Goal: Task Accomplishment & Management: Use online tool/utility

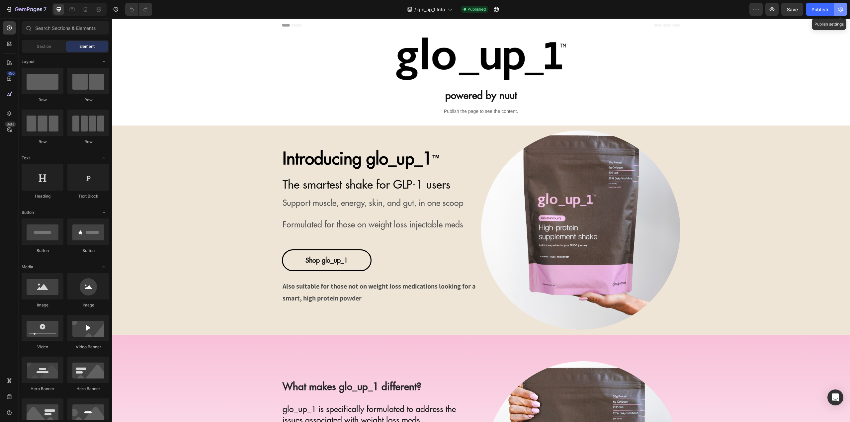
click at [844, 10] on icon "button" at bounding box center [840, 9] width 7 height 7
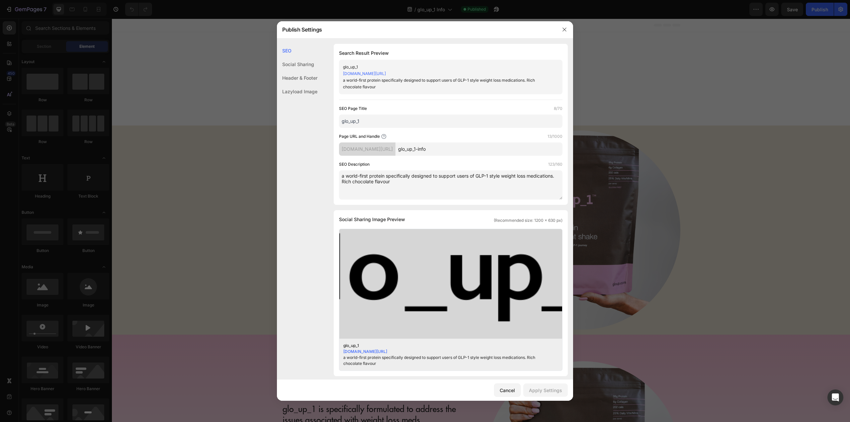
drag, startPoint x: 429, startPoint y: 185, endPoint x: 358, endPoint y: 89, distance: 119.3
click at [429, 184] on textarea "a world-first protein specifically designed to support users of GLP-1 style wei…" at bounding box center [450, 184] width 223 height 29
click at [426, 185] on textarea "a world-first protein specifically designed to support users of GLP-1 style wei…" at bounding box center [450, 184] width 223 height 29
click at [345, 175] on textarea "a world-first protein specifically designed to support users of GLP-1 style wei…" at bounding box center [450, 184] width 223 height 29
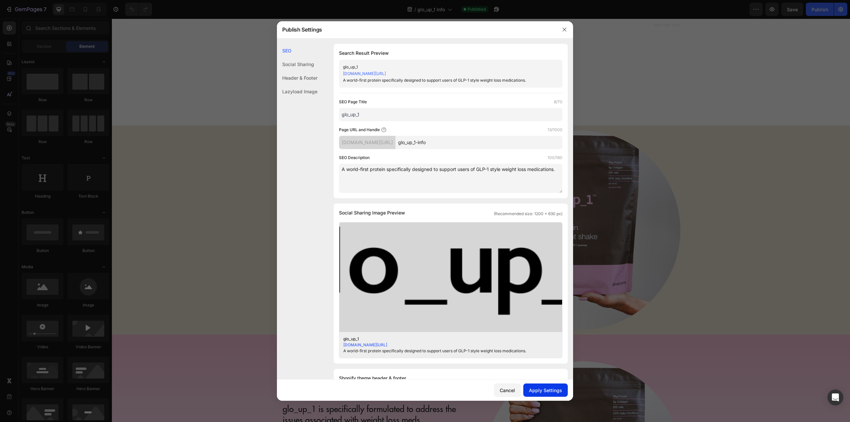
type textarea "A world-first protein specifically designed to support users of GLP-1 style wei…"
click at [539, 391] on div "Apply Settings" at bounding box center [545, 390] width 33 height 7
click at [727, 107] on div at bounding box center [425, 211] width 850 height 422
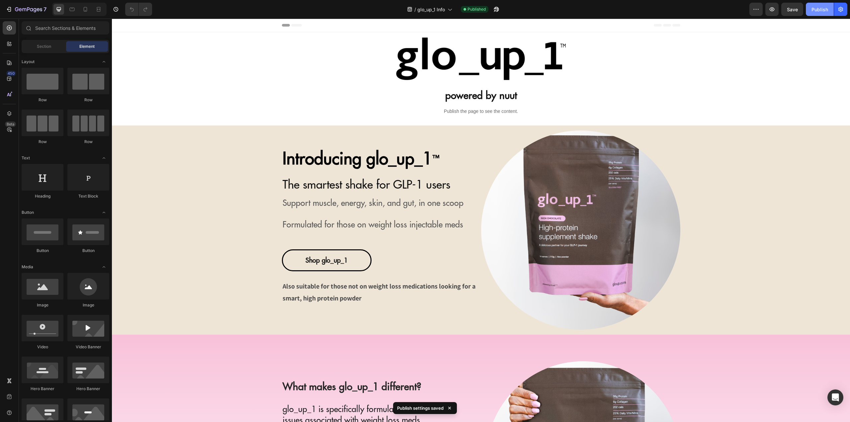
click at [816, 15] on button "Publish" at bounding box center [820, 9] width 28 height 13
click at [840, 11] on icon "button" at bounding box center [840, 9] width 5 height 5
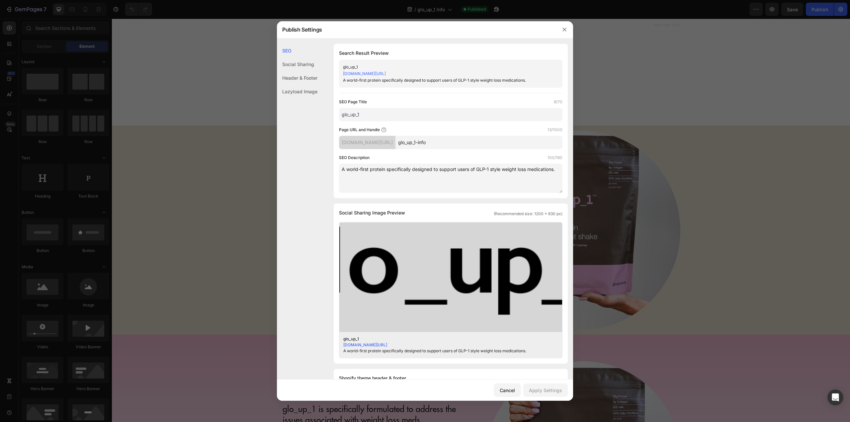
click at [419, 182] on textarea "A world-first protein specifically designed to support users of GLP-1 style wei…" at bounding box center [450, 178] width 223 height 29
click at [643, 131] on div at bounding box center [425, 211] width 850 height 422
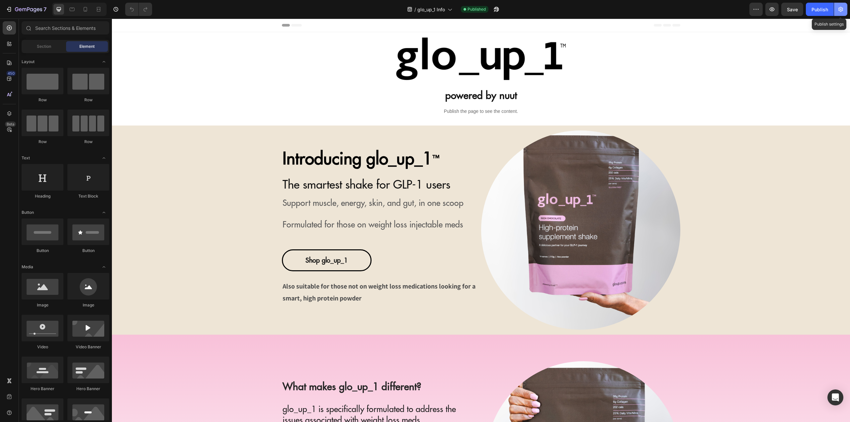
click at [840, 10] on icon "button" at bounding box center [840, 9] width 7 height 7
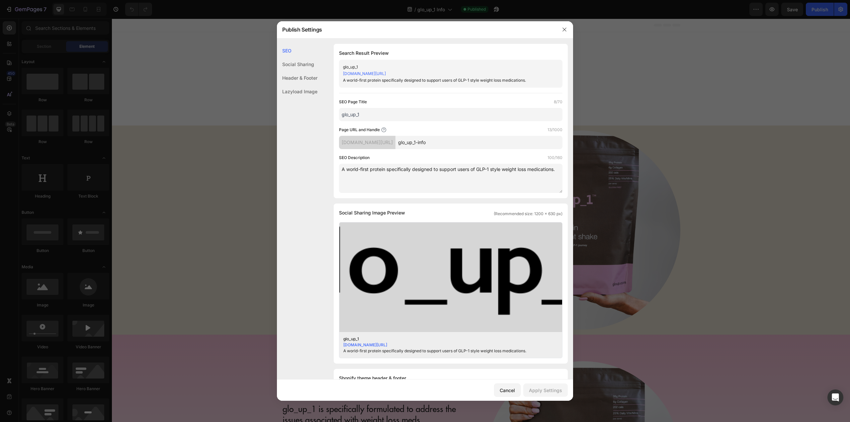
click at [393, 175] on textarea "A world-first protein specifically designed to support users of GLP-1 style wei…" at bounding box center [450, 178] width 223 height 29
click at [341, 170] on textarea "A world-first protein specifically designed to support users of GLP-1 style wei…" at bounding box center [450, 178] width 223 height 29
drag, startPoint x: 393, startPoint y: 159, endPoint x: 390, endPoint y: 161, distance: 3.8
click at [393, 159] on div "SEO Description 100/160" at bounding box center [450, 157] width 223 height 7
click at [387, 171] on textarea "A world-first protein specifically designed to support users of GLP-1 style wei…" at bounding box center [450, 178] width 223 height 29
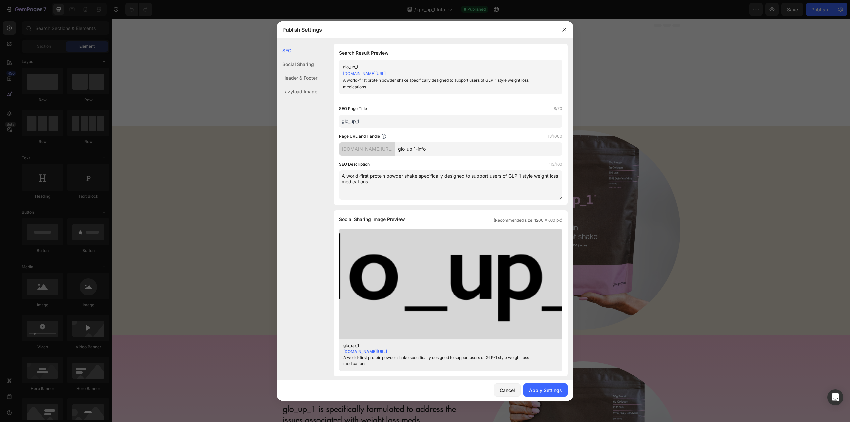
click at [392, 173] on textarea "A world-first protein powder shake specifically designed to support users of GL…" at bounding box center [450, 184] width 223 height 29
click at [461, 183] on textarea "A world-first protein supplement shake specifically designed to support users o…" at bounding box center [450, 184] width 223 height 29
click at [469, 185] on textarea "A world-first protein supplement shake specifically designed to support users o…" at bounding box center [450, 184] width 223 height 29
click at [371, 174] on textarea "A world-first protein supplement shake specifically designed to support users o…" at bounding box center [450, 184] width 223 height 29
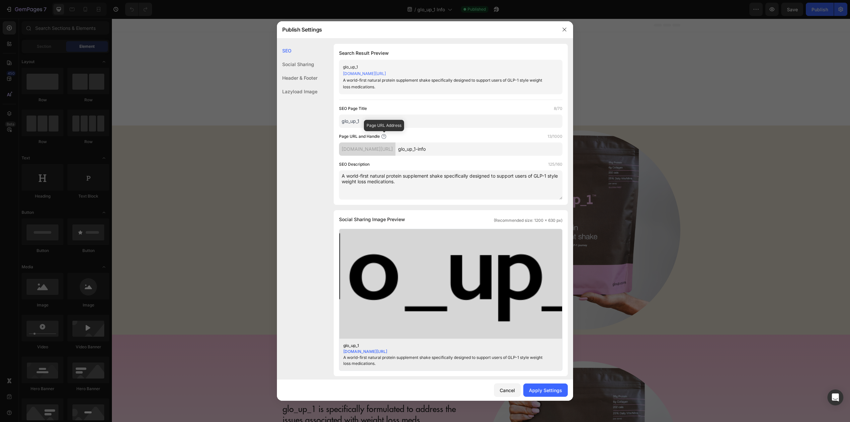
type textarea "A world-first natural protein supplement shake specifically designed to support…"
click at [546, 393] on div "Apply Settings" at bounding box center [545, 390] width 33 height 7
click at [681, 246] on div at bounding box center [425, 211] width 850 height 422
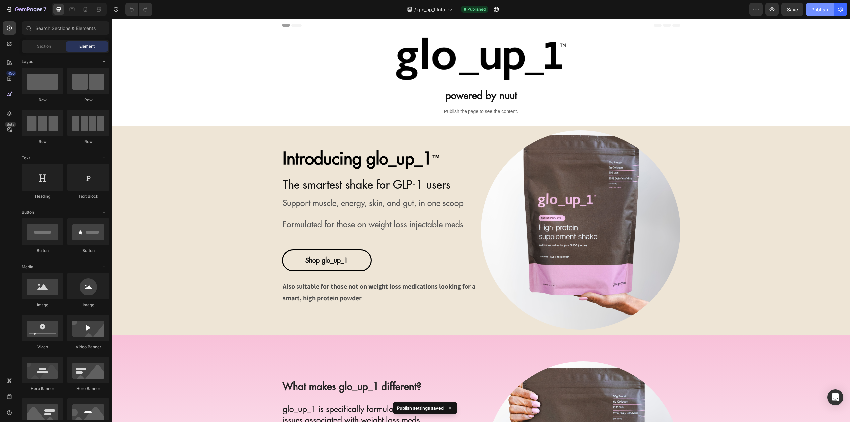
click at [820, 7] on div "Publish" at bounding box center [820, 9] width 17 height 7
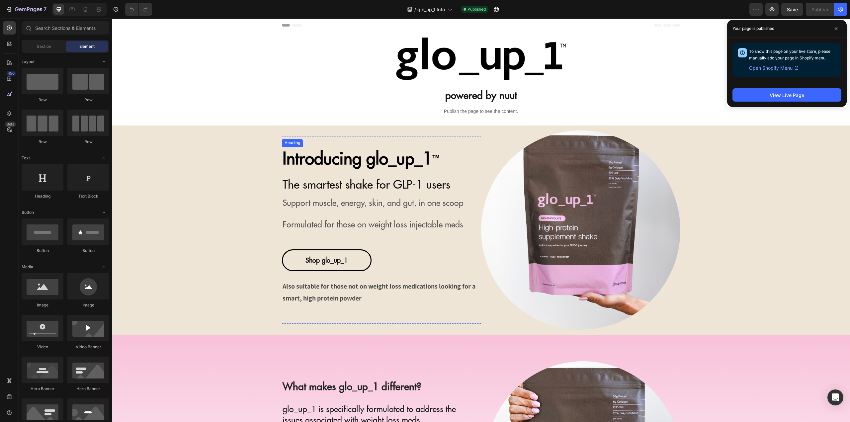
click at [339, 163] on span "Introducing g lo_up_1" at bounding box center [358, 158] width 150 height 21
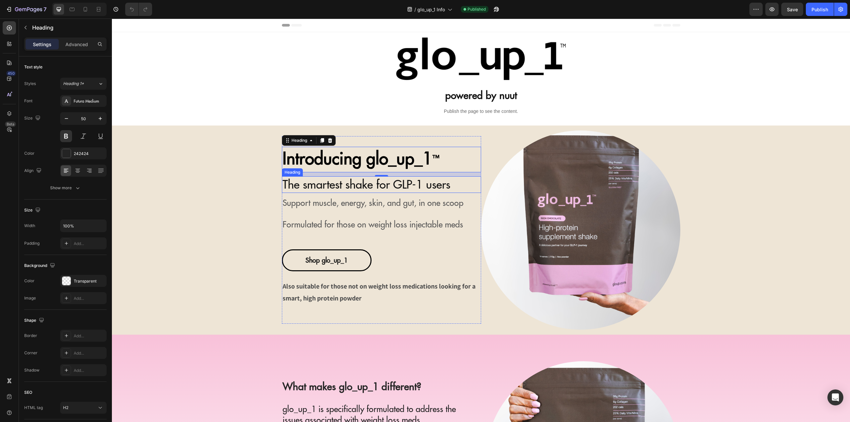
click at [299, 187] on span "The smartest shake for GLP-1 users" at bounding box center [367, 184] width 168 height 15
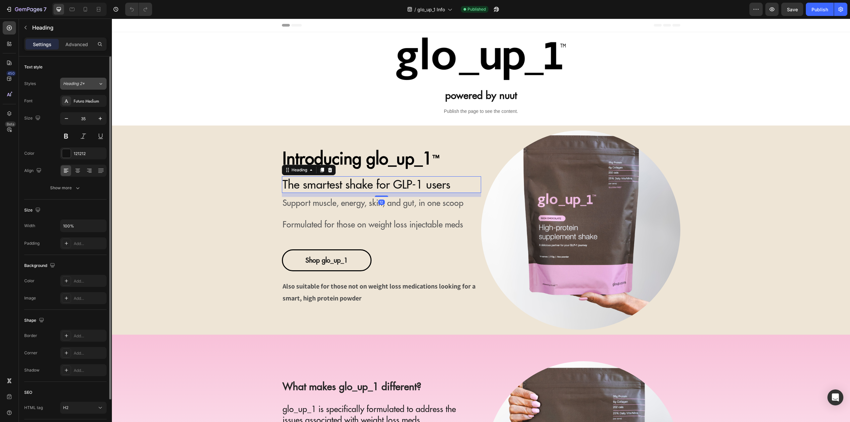
click at [82, 86] on span "Heading 2*" at bounding box center [74, 84] width 22 height 6
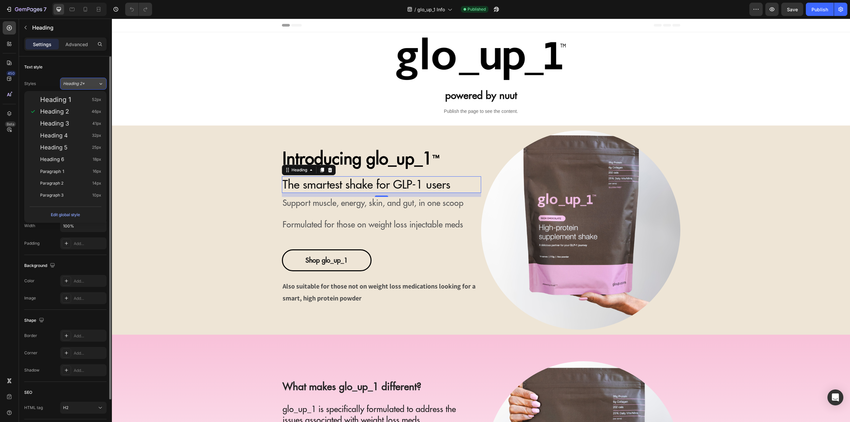
click at [81, 84] on span "Heading 2*" at bounding box center [74, 84] width 22 height 6
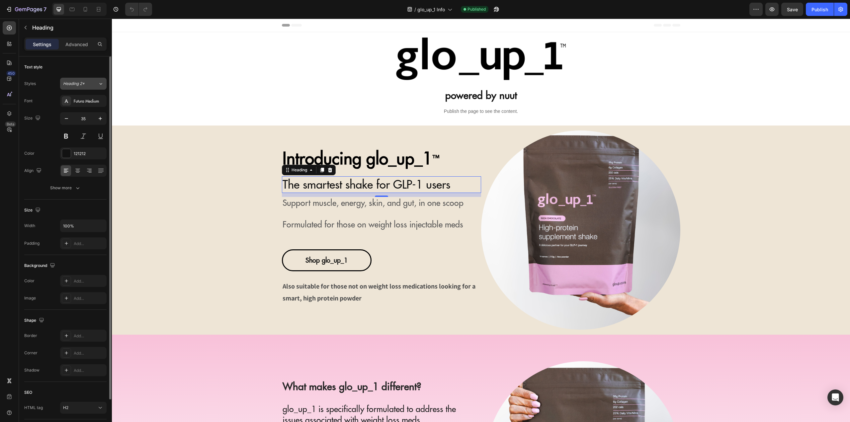
click at [81, 85] on span "Heading 2*" at bounding box center [74, 84] width 22 height 6
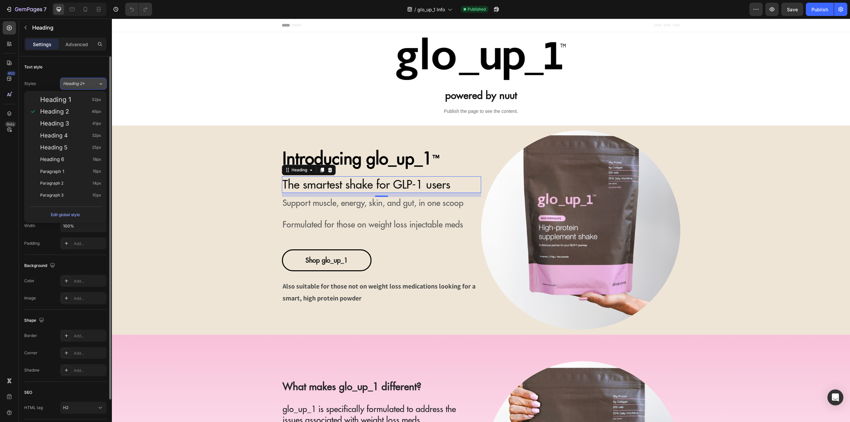
click at [81, 85] on span "Heading 2*" at bounding box center [74, 84] width 22 height 6
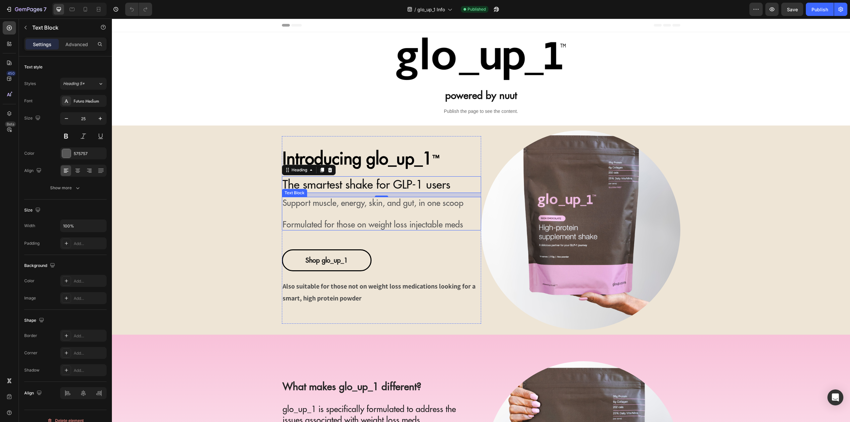
click at [306, 204] on span "Support muscle, energy, skin, and gut, in one scoop" at bounding box center [373, 203] width 181 height 11
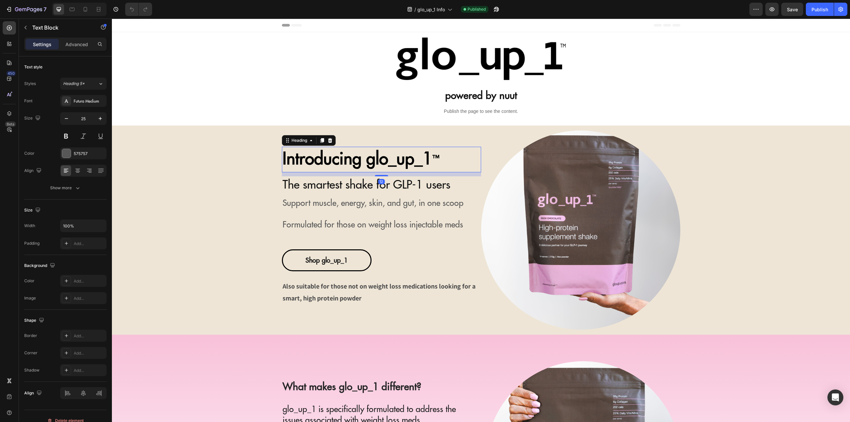
click at [313, 162] on span "Introducing g lo_up_1" at bounding box center [358, 158] width 150 height 21
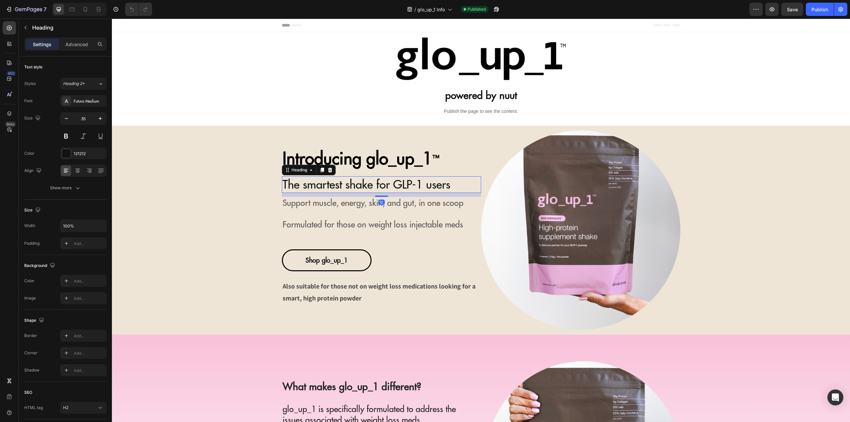
click at [311, 189] on span "The smartest shake for GLP-1 users" at bounding box center [367, 184] width 168 height 15
click at [339, 218] on p at bounding box center [382, 213] width 198 height 11
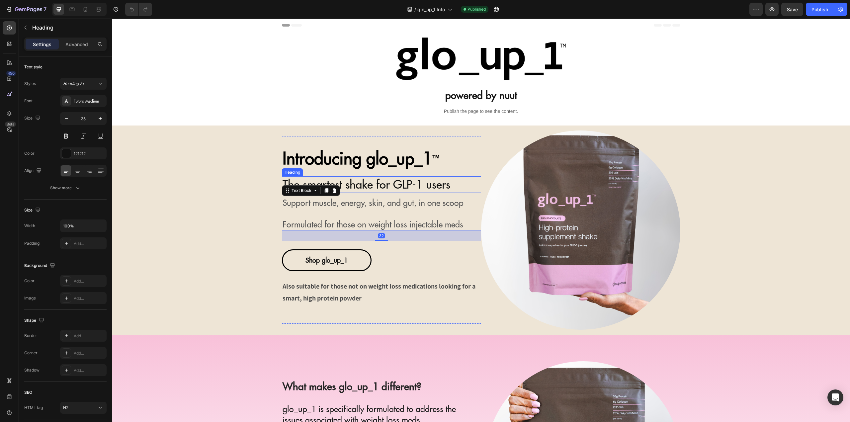
click at [357, 185] on span "The smartest shake for GLP-1 users" at bounding box center [367, 184] width 168 height 15
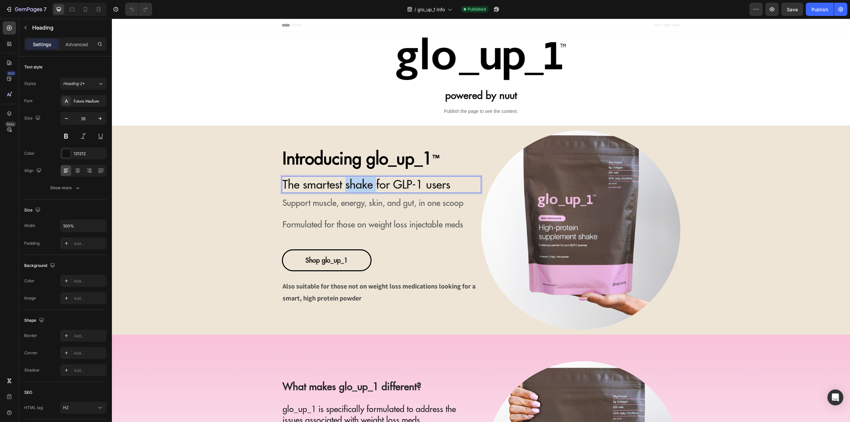
click at [357, 185] on span "The smartest shake for GLP-1 users" at bounding box center [367, 184] width 168 height 15
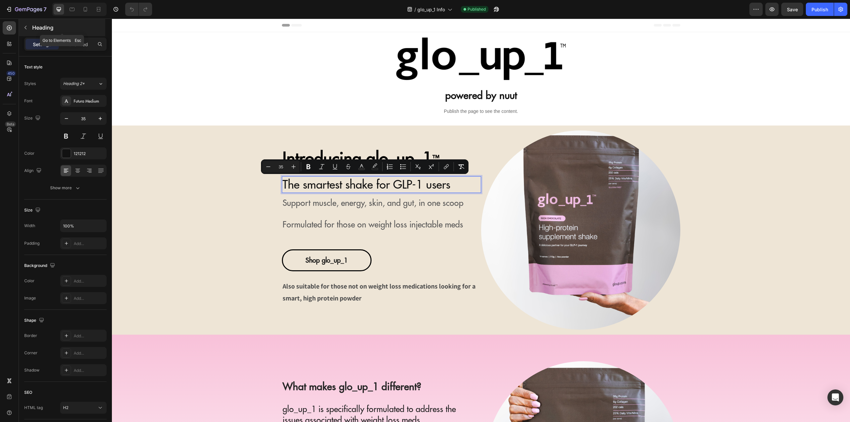
click at [38, 31] on p "Heading" at bounding box center [68, 28] width 72 height 8
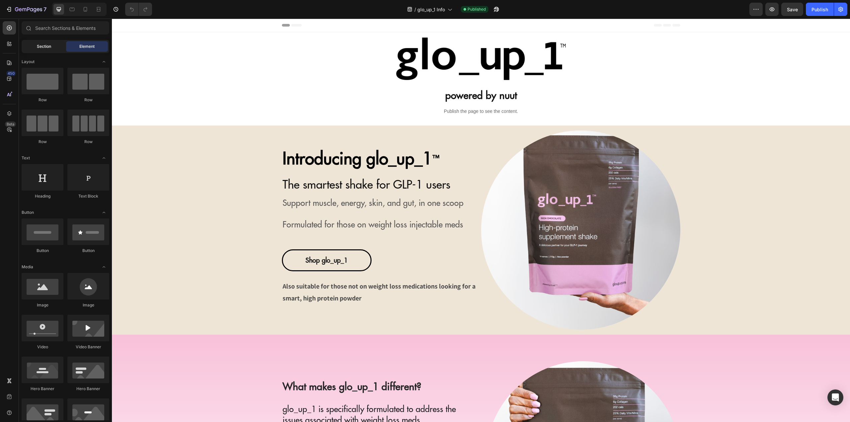
click at [50, 43] on div "Section" at bounding box center [44, 46] width 42 height 11
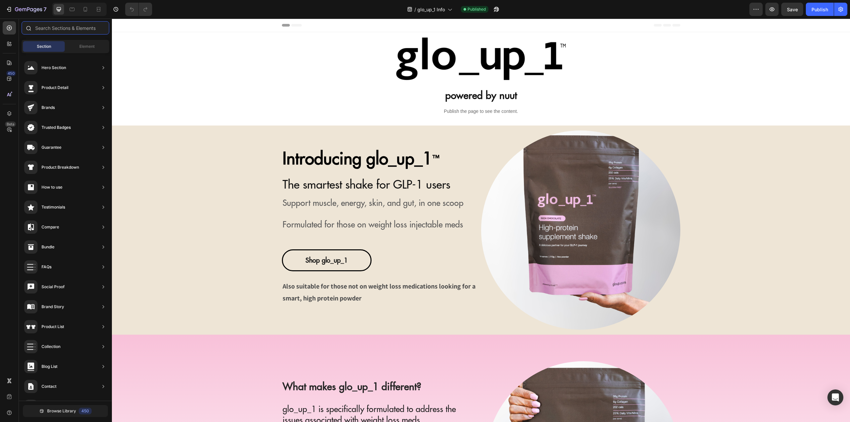
click at [63, 27] on input "text" at bounding box center [66, 27] width 88 height 13
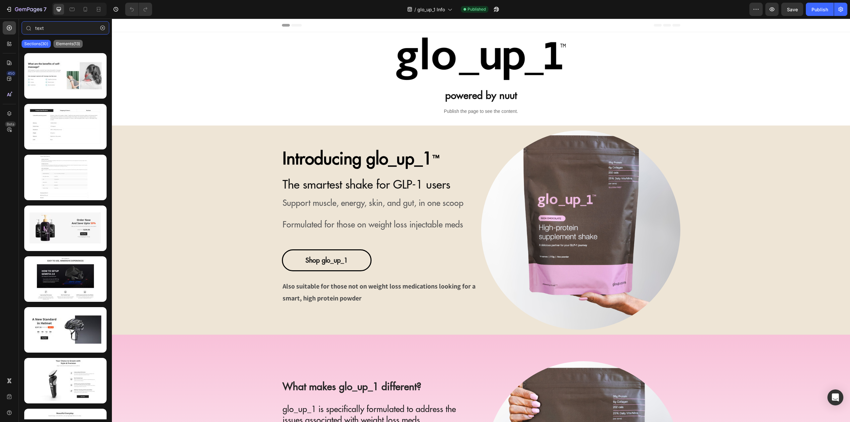
type input "text"
click at [74, 43] on p "Elements(13)" at bounding box center [68, 43] width 24 height 5
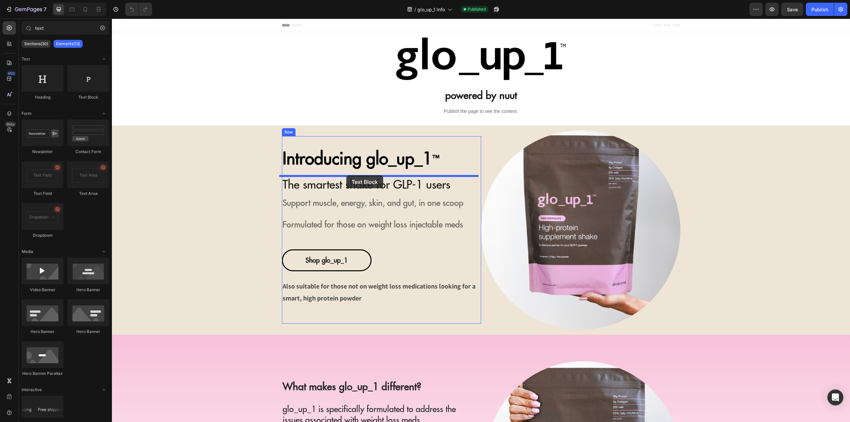
drag, startPoint x: 192, startPoint y: 107, endPoint x: 345, endPoint y: 175, distance: 167.8
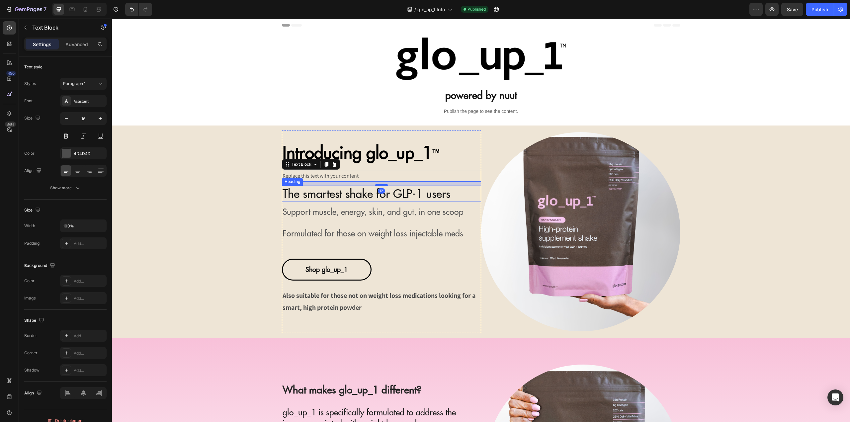
drag, startPoint x: 345, startPoint y: 196, endPoint x: 345, endPoint y: 190, distance: 6.0
click at [345, 195] on span "The smartest shake for GLP-1 users" at bounding box center [367, 193] width 168 height 15
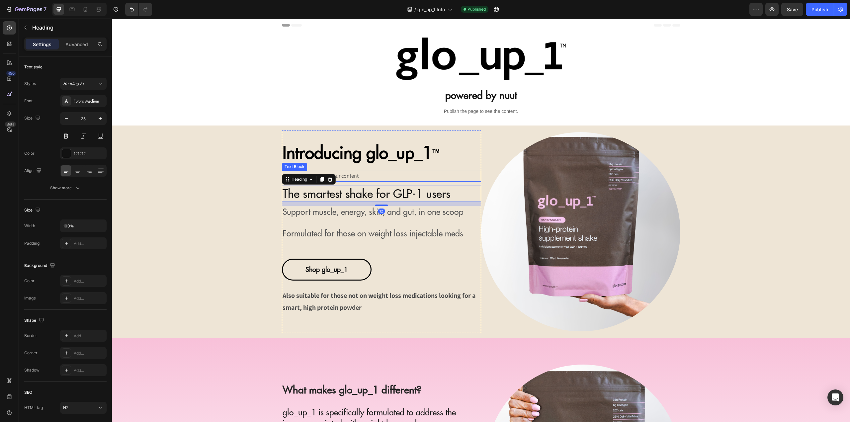
click at [351, 177] on div "Replace this text with your content" at bounding box center [381, 176] width 199 height 11
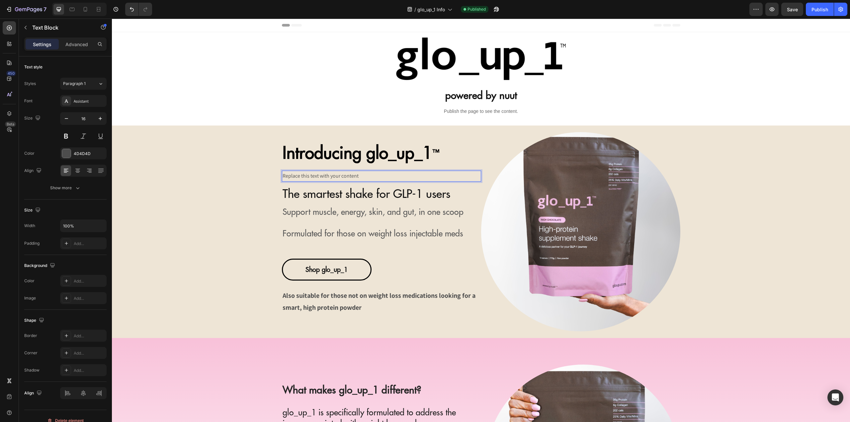
click at [351, 177] on div "Replace this text with your content" at bounding box center [381, 176] width 199 height 11
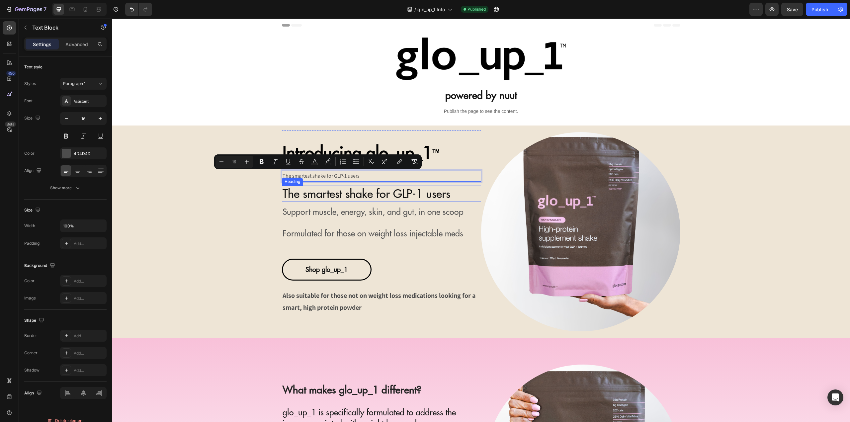
click at [312, 195] on span "The smartest shake for GLP-1 users" at bounding box center [367, 193] width 168 height 15
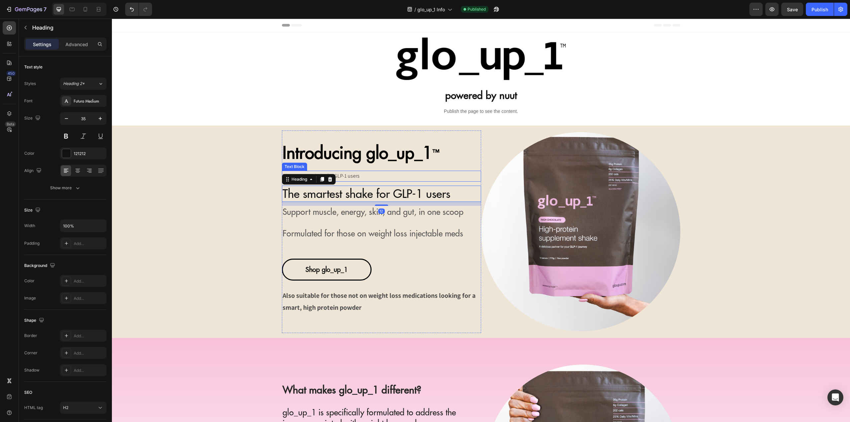
click at [353, 177] on span "The smartest shake for GLP-1 users" at bounding box center [321, 175] width 77 height 7
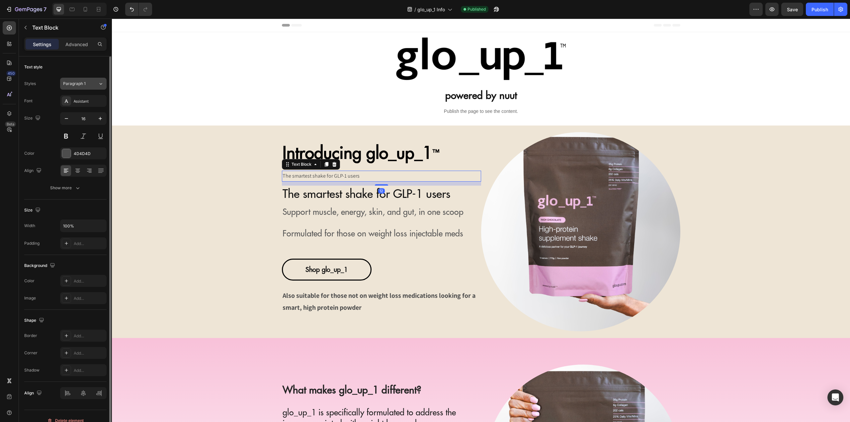
click at [85, 86] on span "Paragraph 1" at bounding box center [74, 84] width 23 height 6
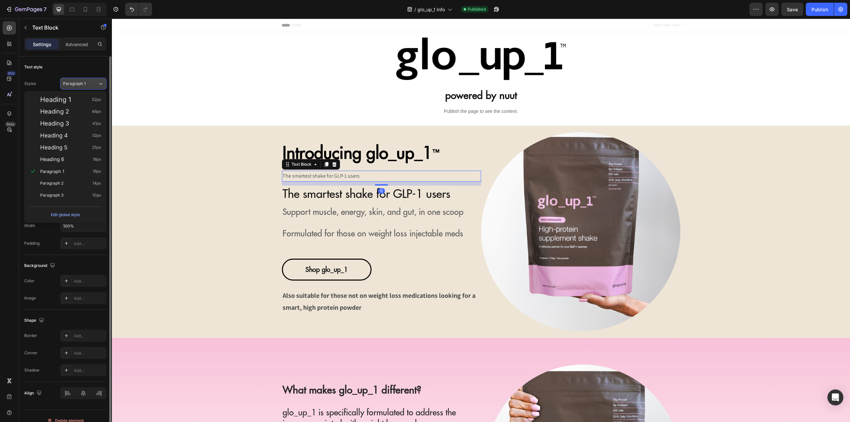
click at [87, 83] on div "Paragraph 1" at bounding box center [76, 84] width 27 height 6
